Goal: Task Accomplishment & Management: Manage account settings

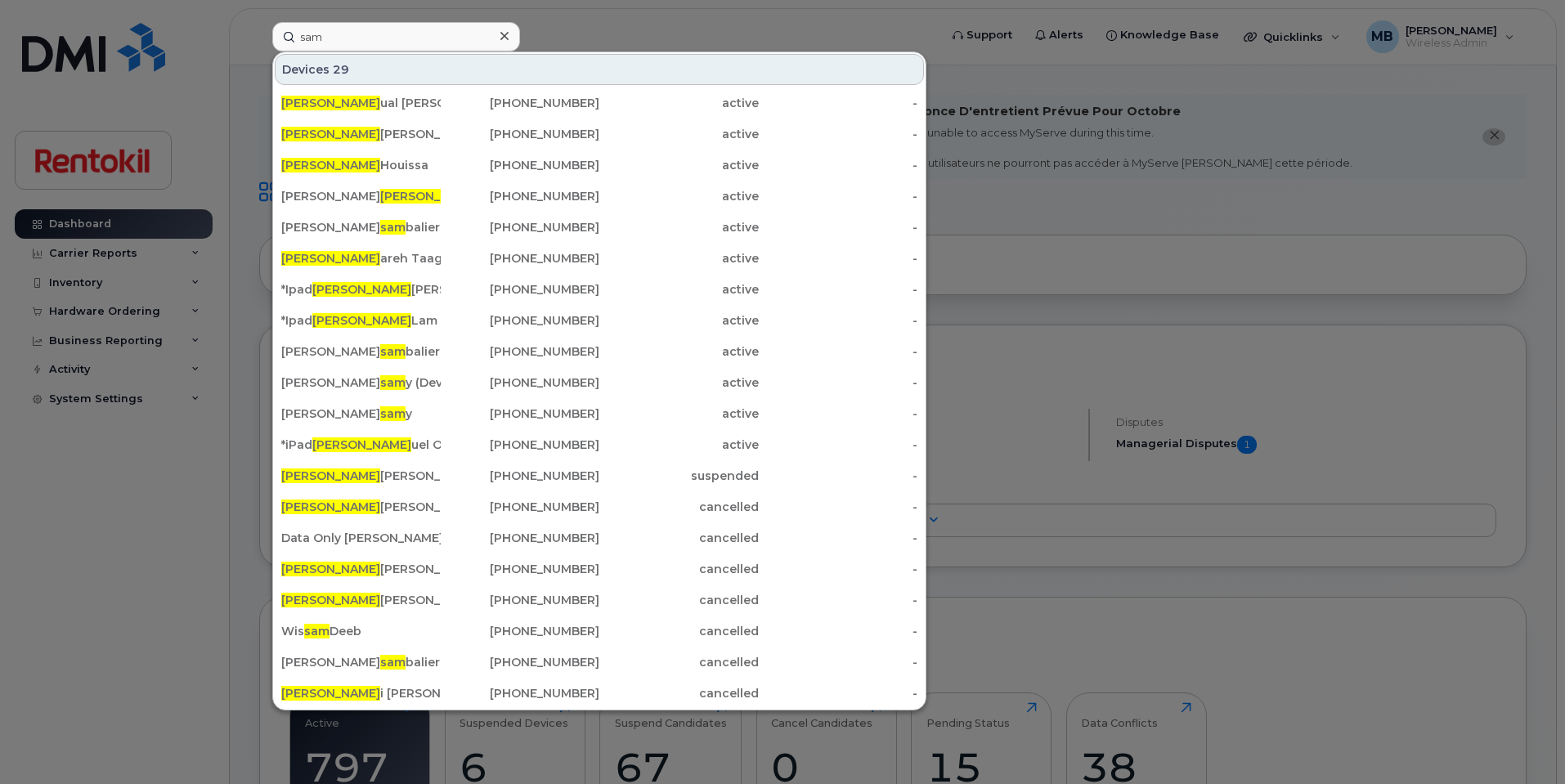
drag, startPoint x: 338, startPoint y: 43, endPoint x: 222, endPoint y: 20, distance: 118.3
click at [259, 22] on div "sam Devices 29 Sam ual Lam 647-331-0407 active - Sam antha Declute 416-799-8528…" at bounding box center [600, 36] width 682 height 29
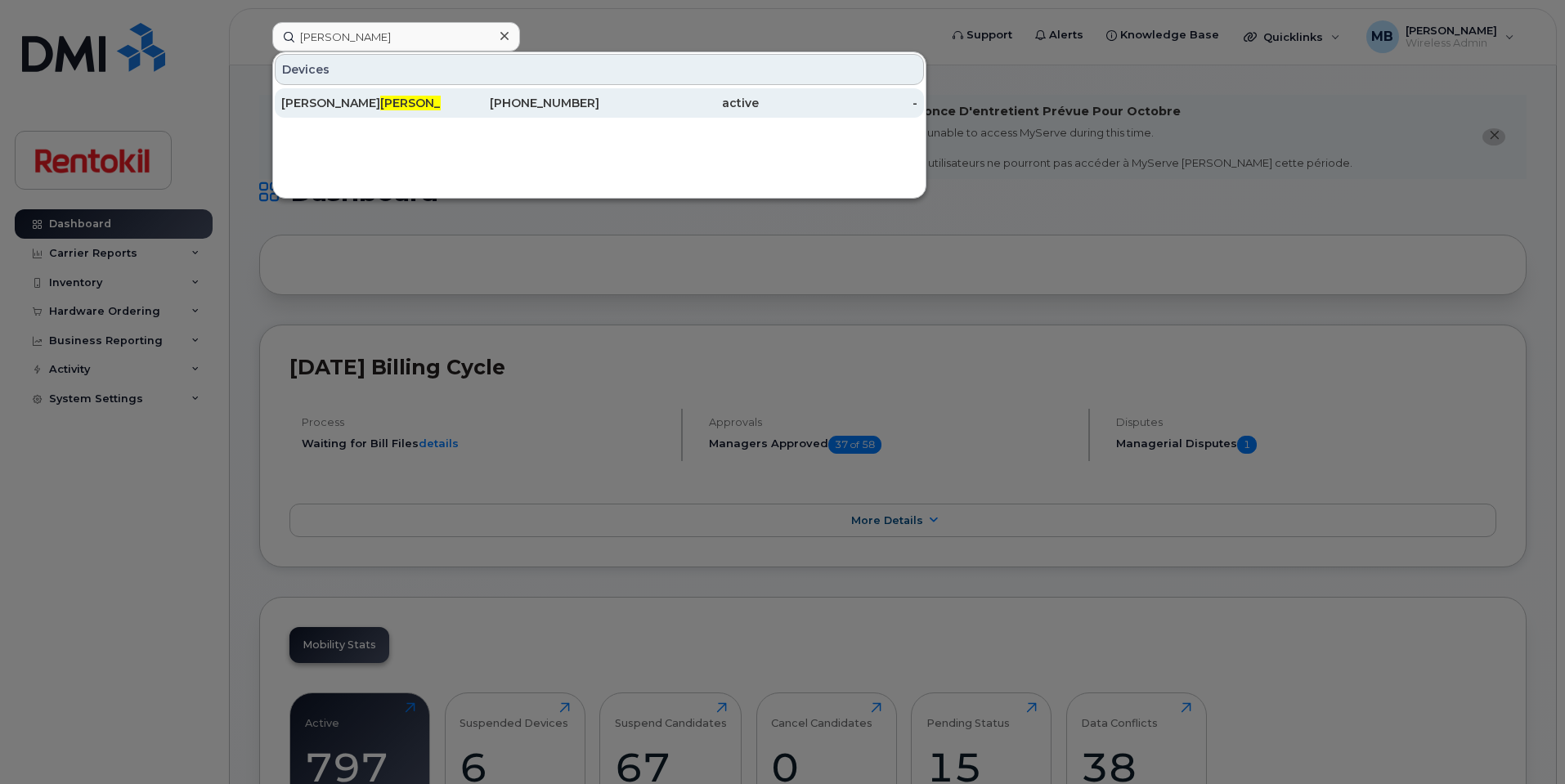
type input "norris"
click at [425, 105] on div "Sandra Norris" at bounding box center [361, 103] width 160 height 16
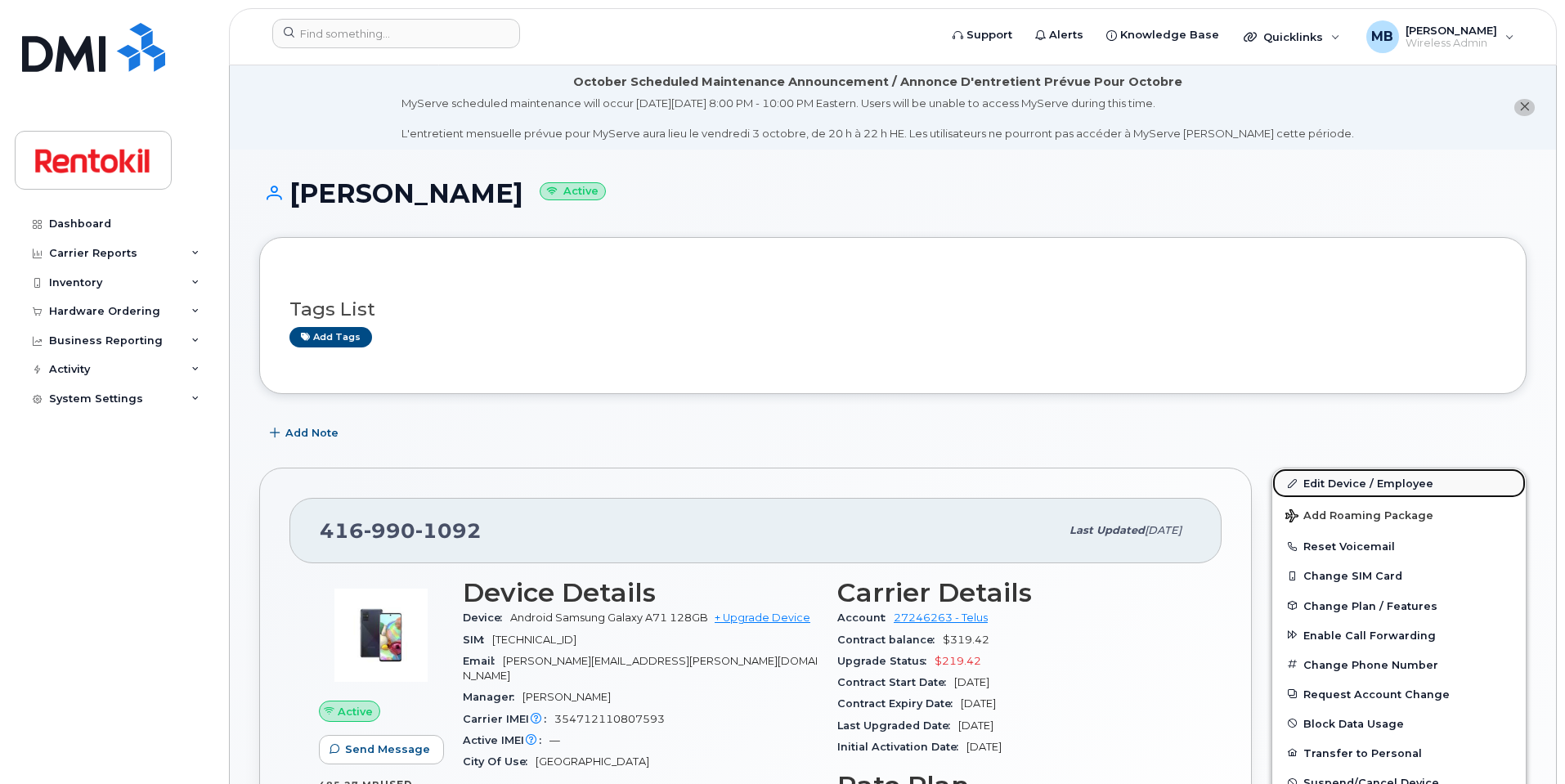
click at [1368, 489] on link "Edit Device / Employee" at bounding box center [1398, 483] width 253 height 29
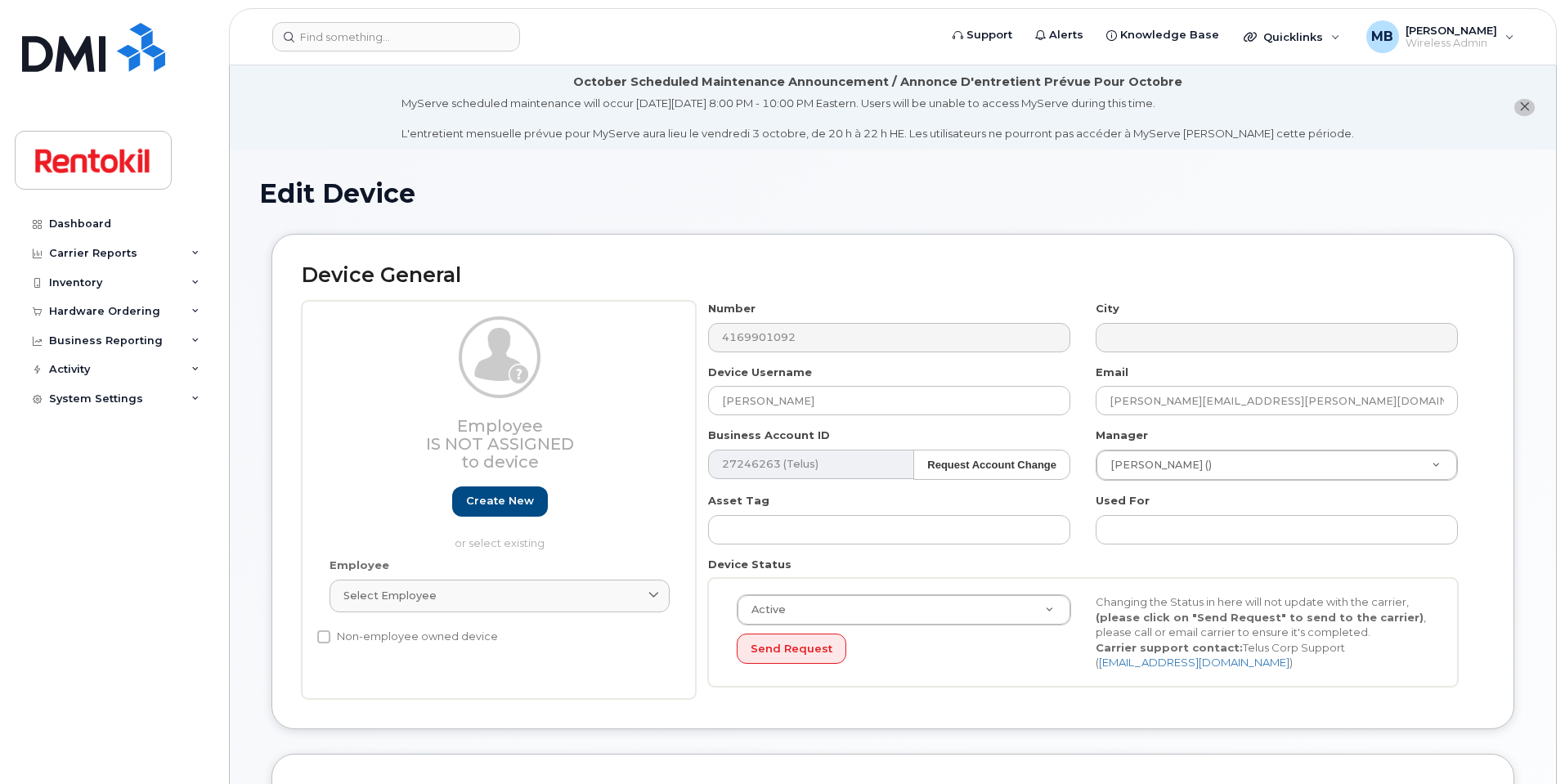
select select "42759"
select select "42761"
select select "42774"
click at [763, 400] on input "[PERSON_NAME]" at bounding box center [889, 400] width 362 height 29
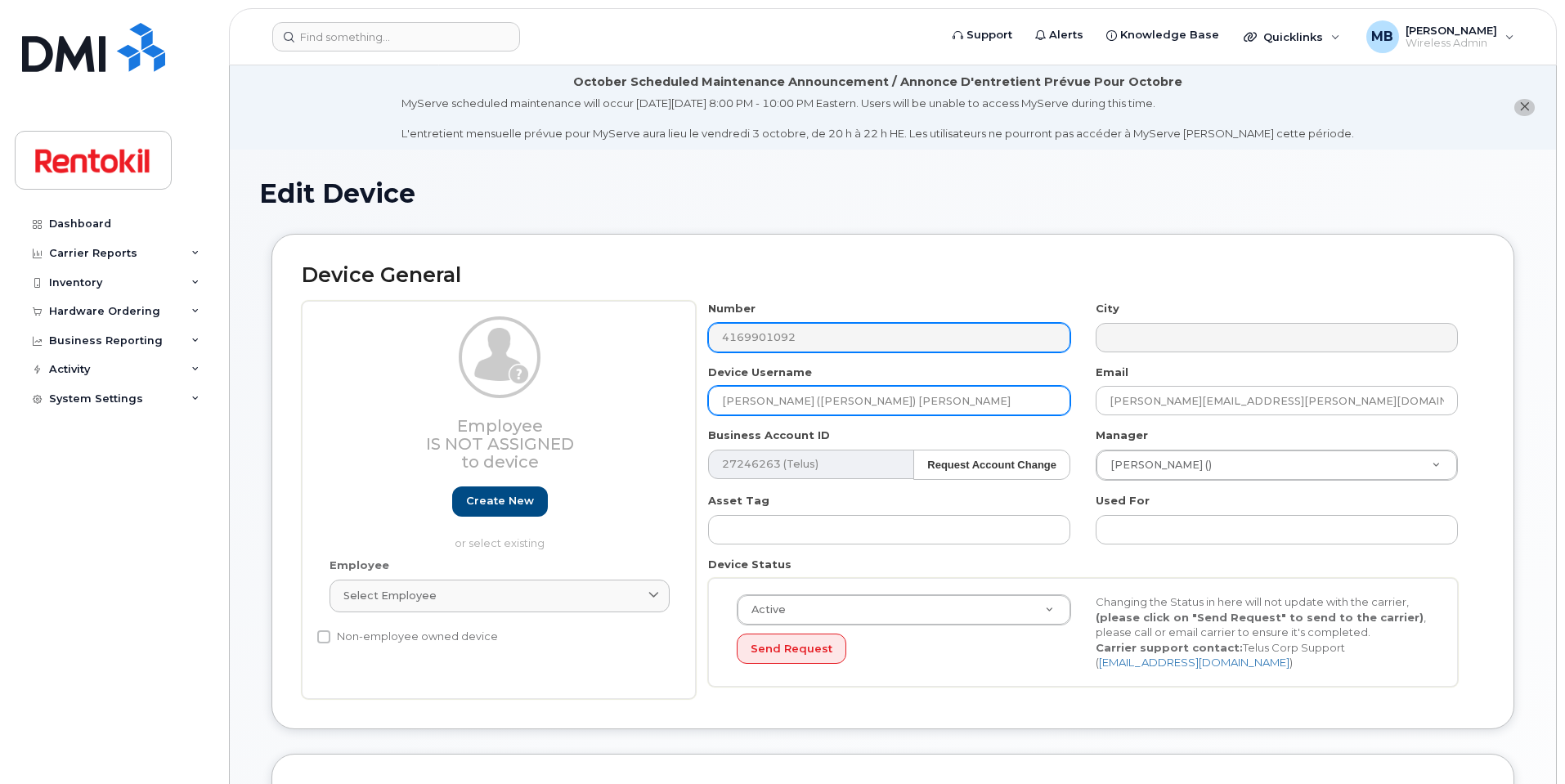
type input "Sam (Sandra) Norris"
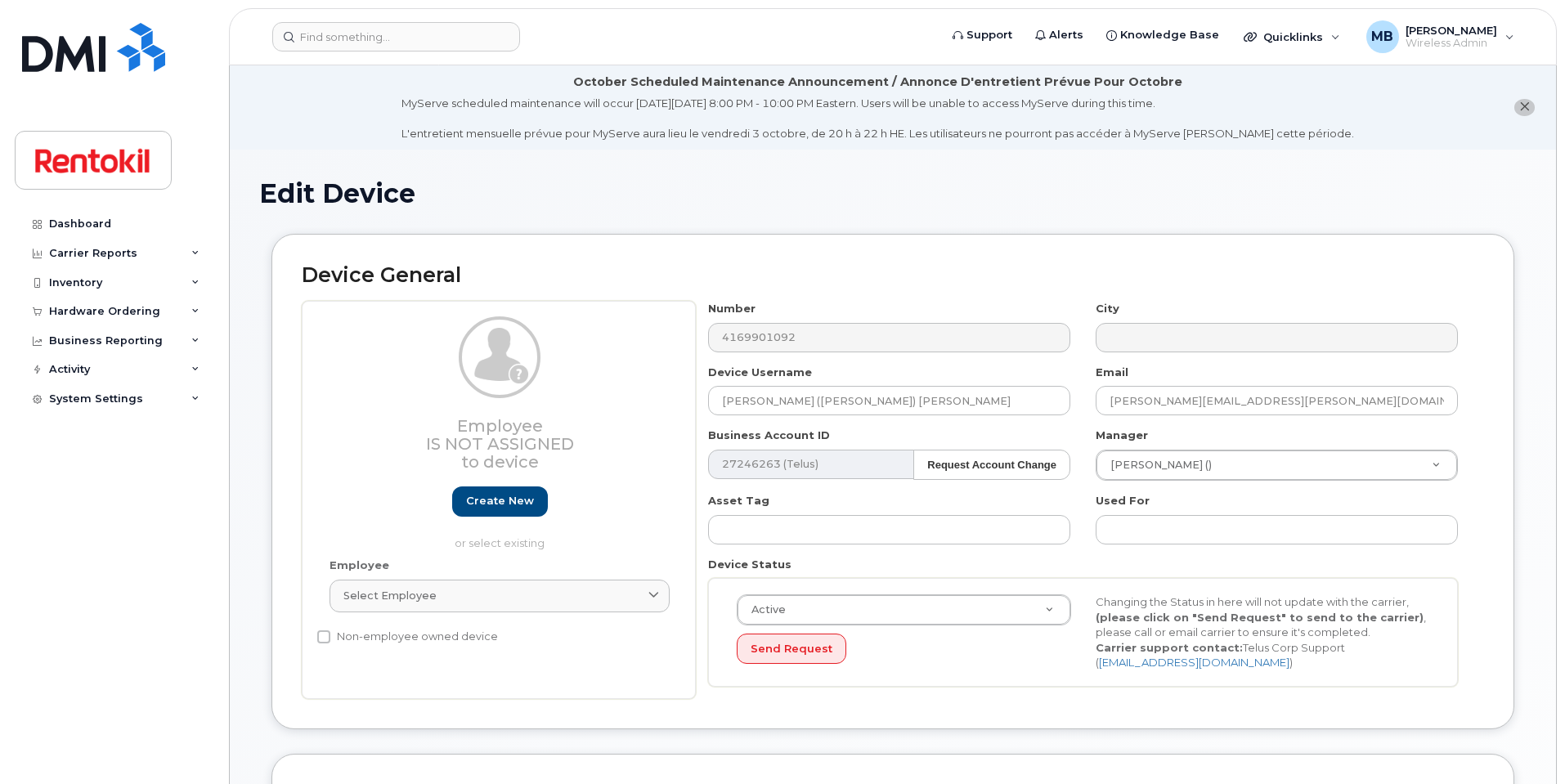
click at [695, 326] on div "Number 4169901092" at bounding box center [889, 327] width 387 height 51
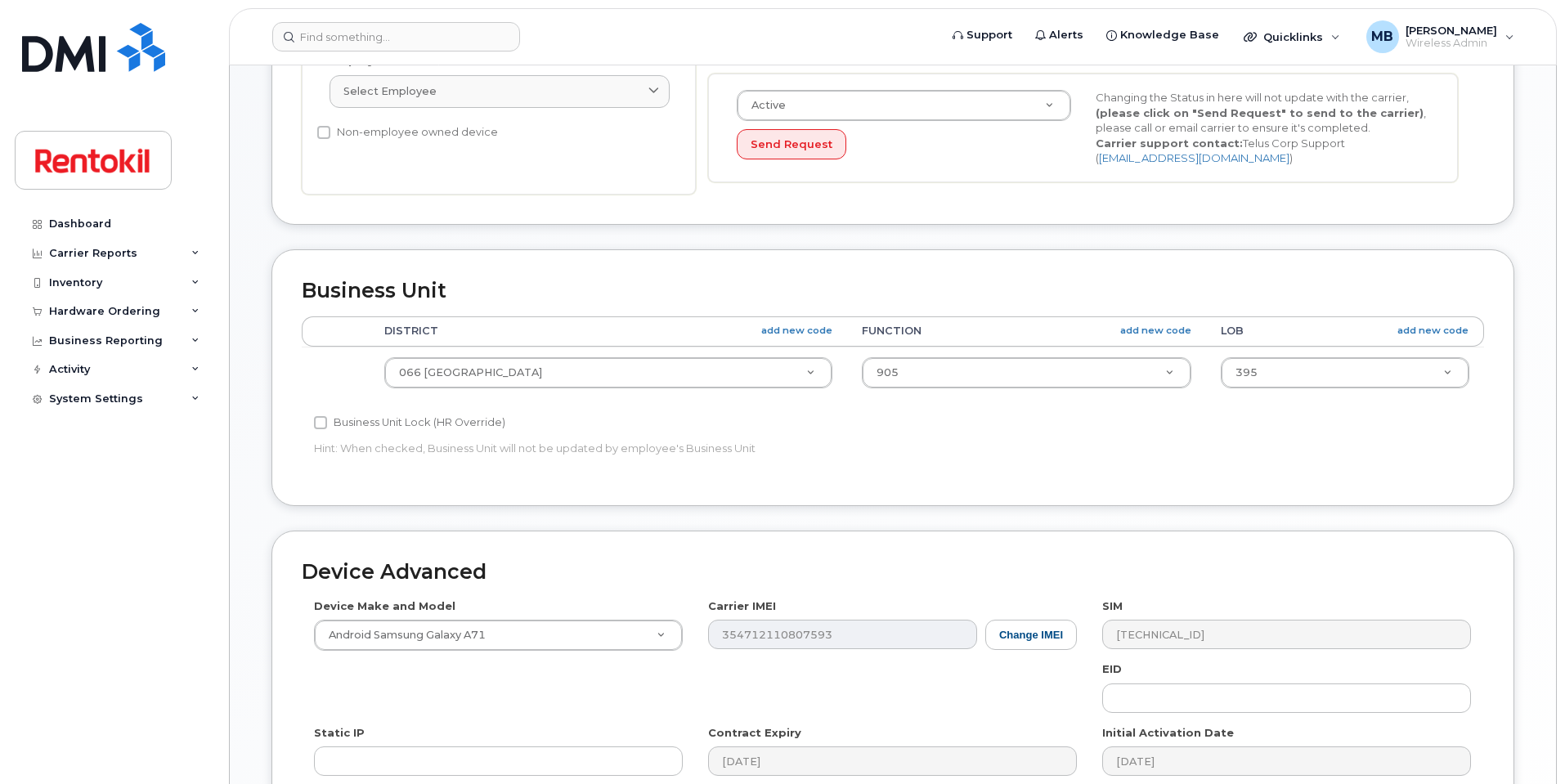
scroll to position [739, 0]
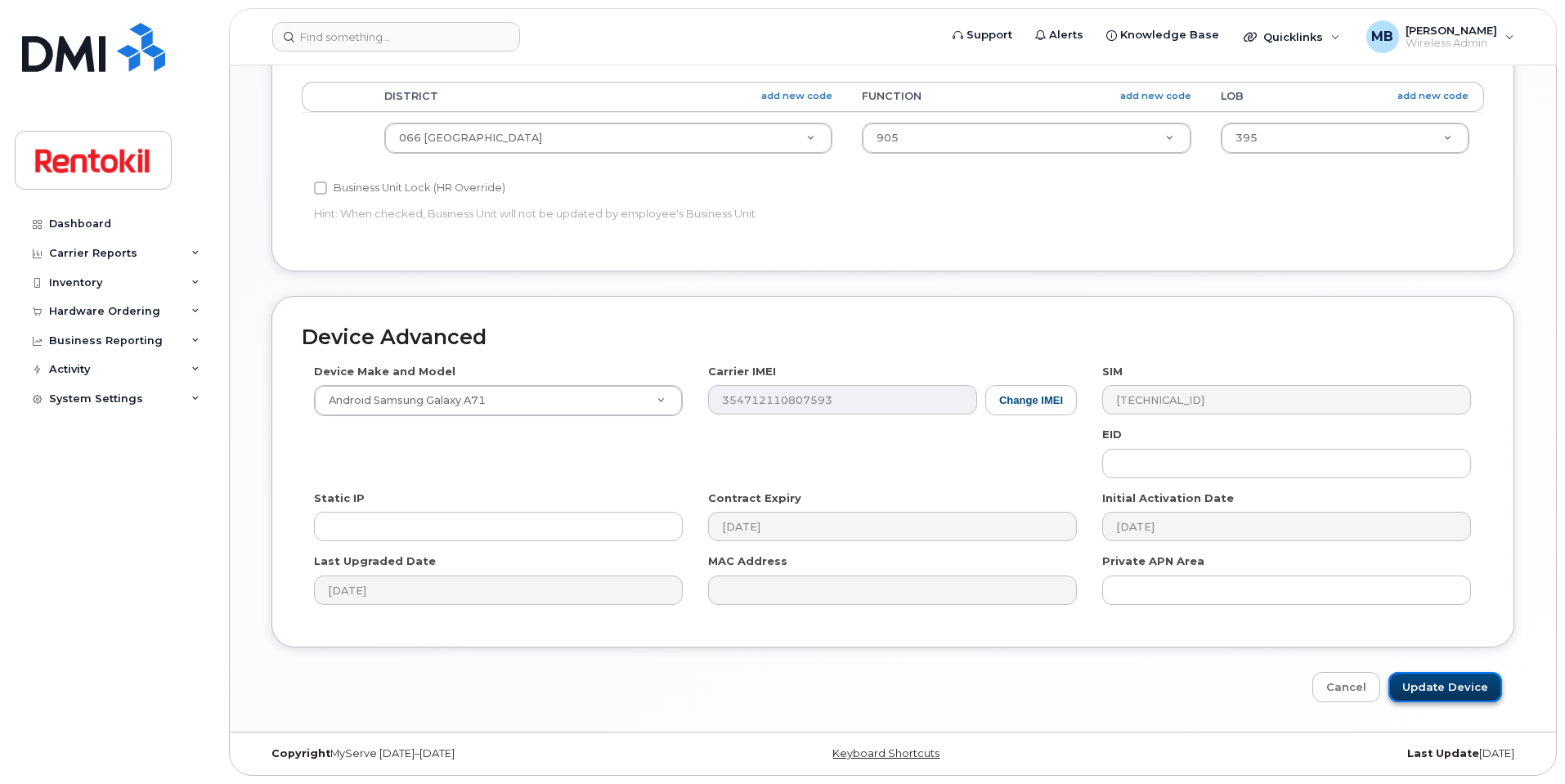
click at [1437, 681] on input "Update Device" at bounding box center [1445, 687] width 114 height 30
type input "Saving..."
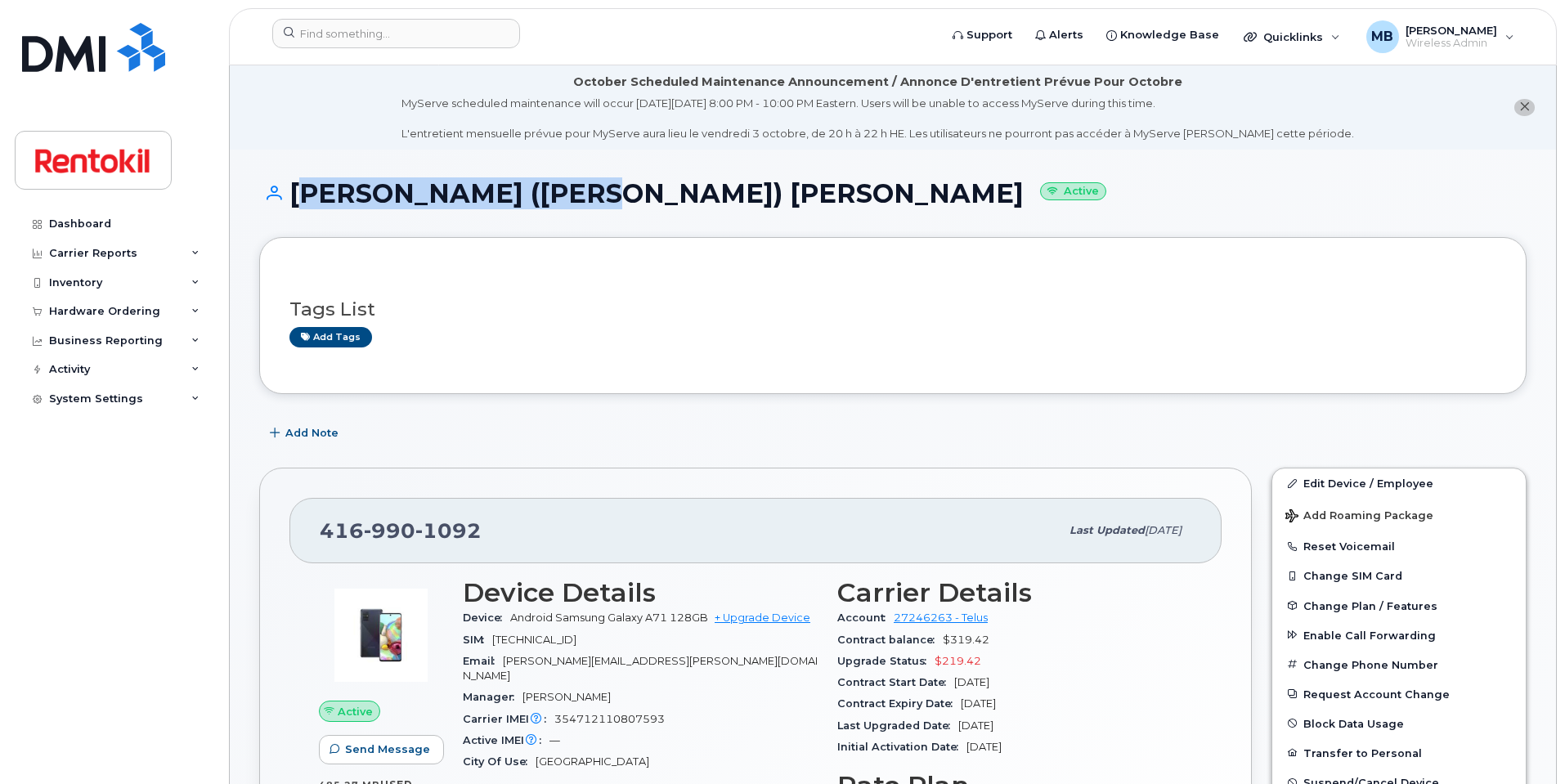
drag, startPoint x: 564, startPoint y: 196, endPoint x: 294, endPoint y: 200, distance: 270.0
click at [294, 200] on h1 "Sam (Sandra) Norris Active" at bounding box center [893, 194] width 1267 height 28
copy h1 "Sam (Sandra) Norris"
